Goal: Navigation & Orientation: Find specific page/section

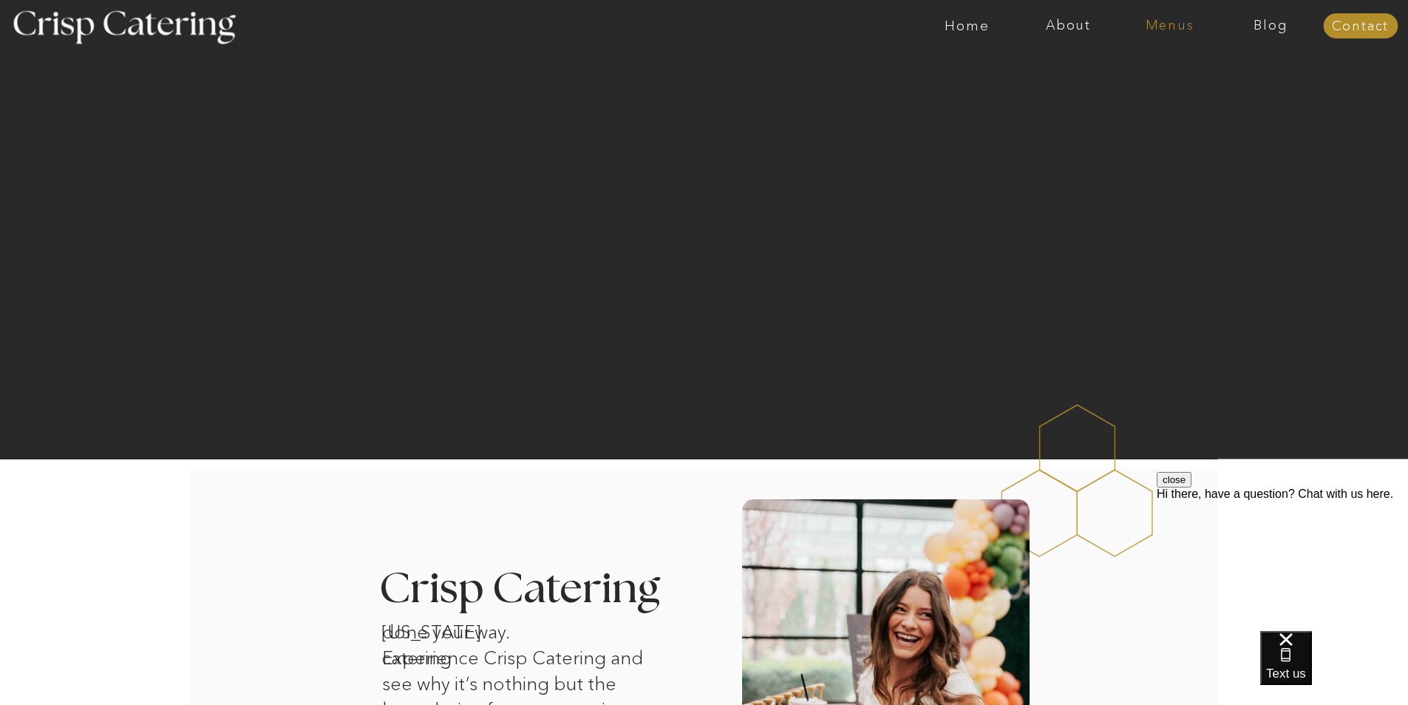
click at [1181, 27] on nav "Menus" at bounding box center [1169, 25] width 101 height 15
click at [1173, 69] on nav "Summer (Mar-Aug)" at bounding box center [1174, 67] width 132 height 14
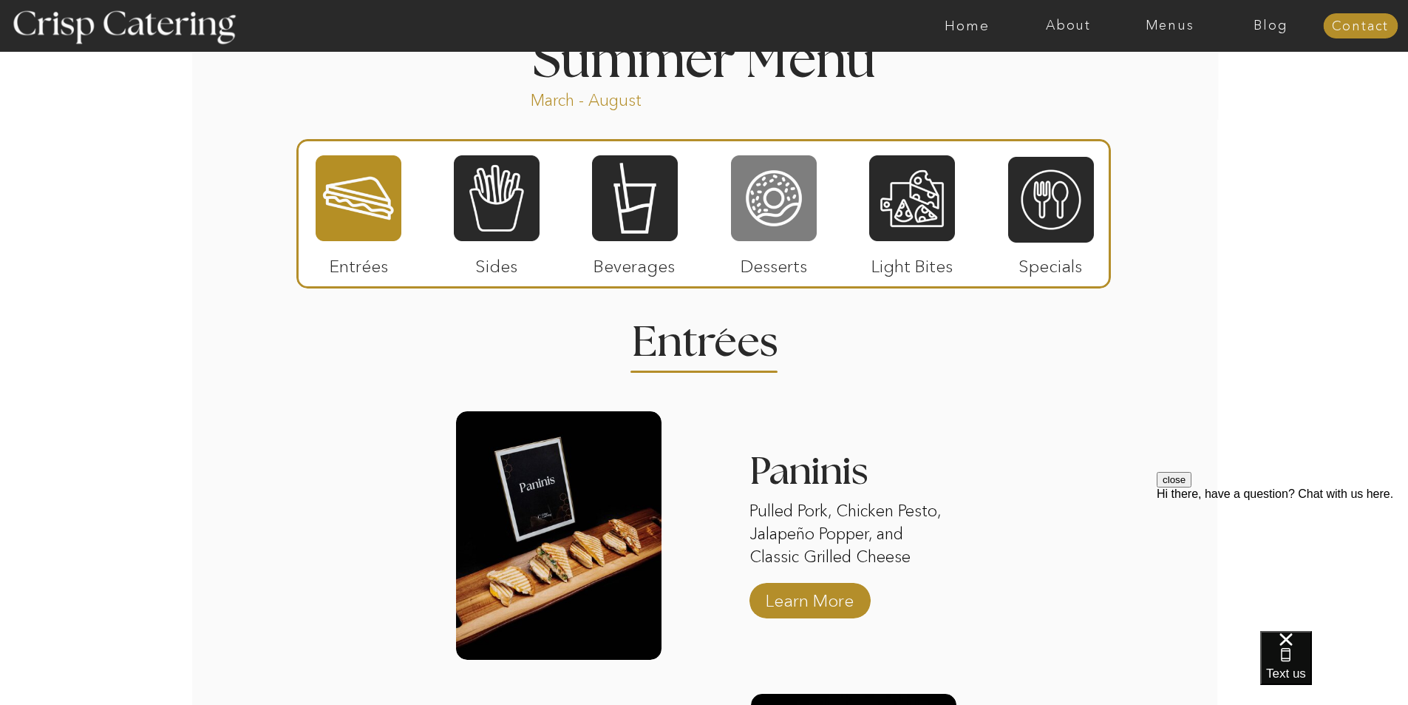
click at [747, 182] on div at bounding box center [774, 198] width 86 height 89
